Goal: Find specific page/section: Find specific page/section

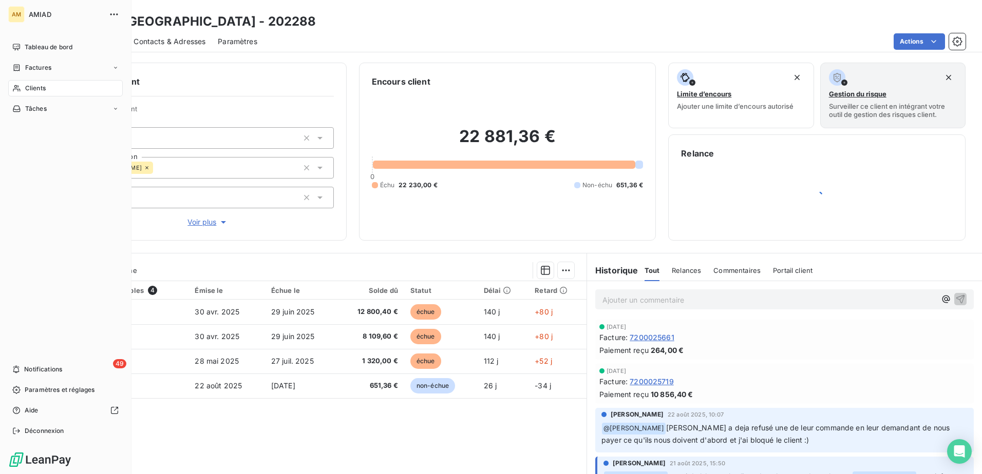
click at [28, 86] on span "Clients" at bounding box center [35, 88] width 21 height 9
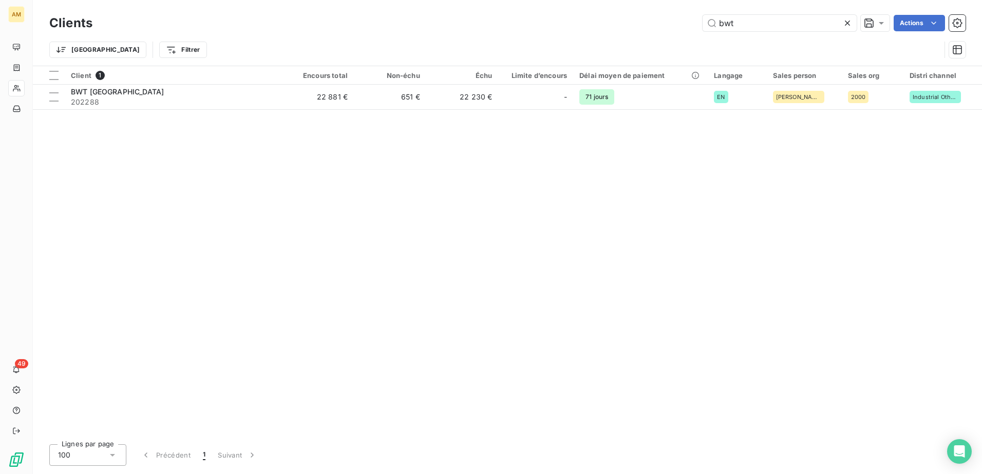
click at [847, 20] on icon at bounding box center [847, 23] width 10 height 10
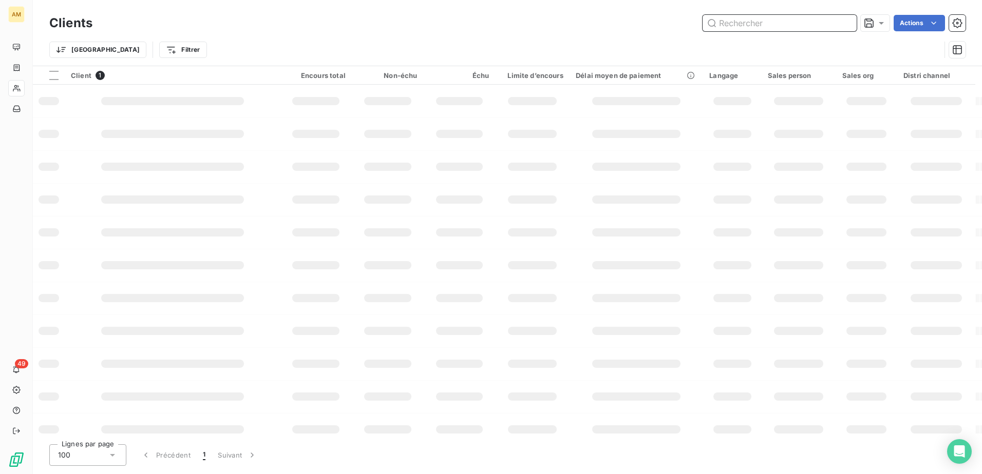
click at [797, 21] on input "text" at bounding box center [779, 23] width 154 height 16
type input "241636"
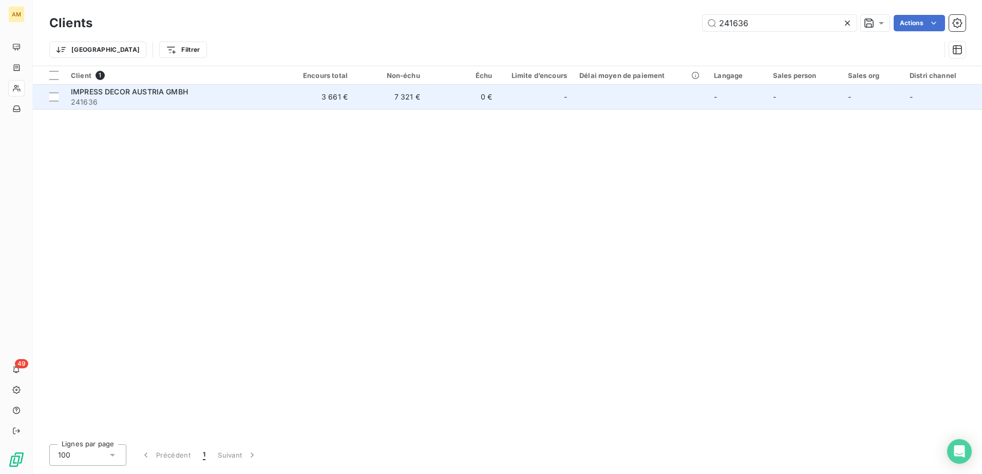
click at [214, 102] on span "241636" at bounding box center [173, 102] width 204 height 10
